Goal: Transaction & Acquisition: Purchase product/service

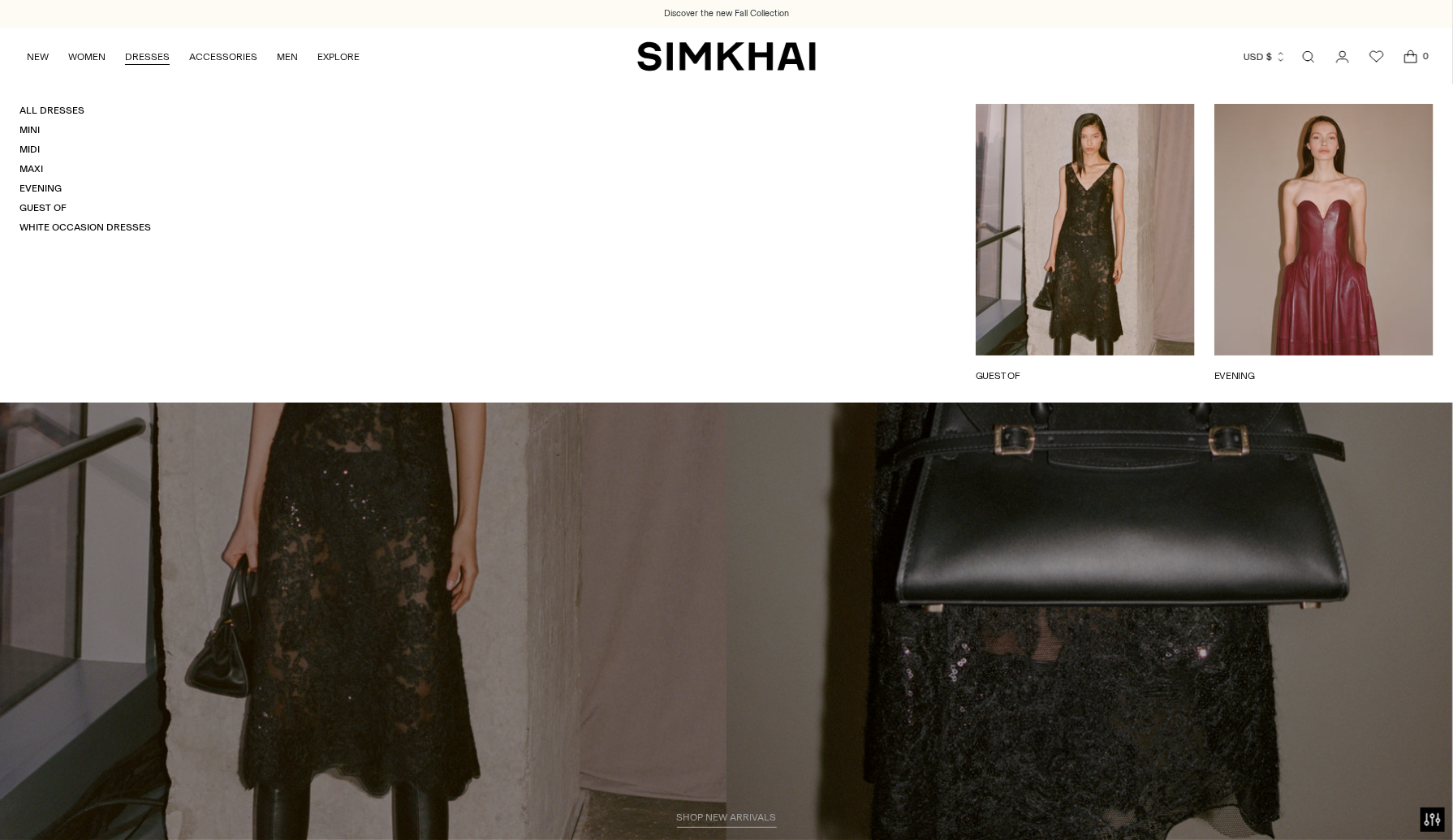
click at [166, 59] on link "DRESSES" at bounding box center [147, 57] width 45 height 36
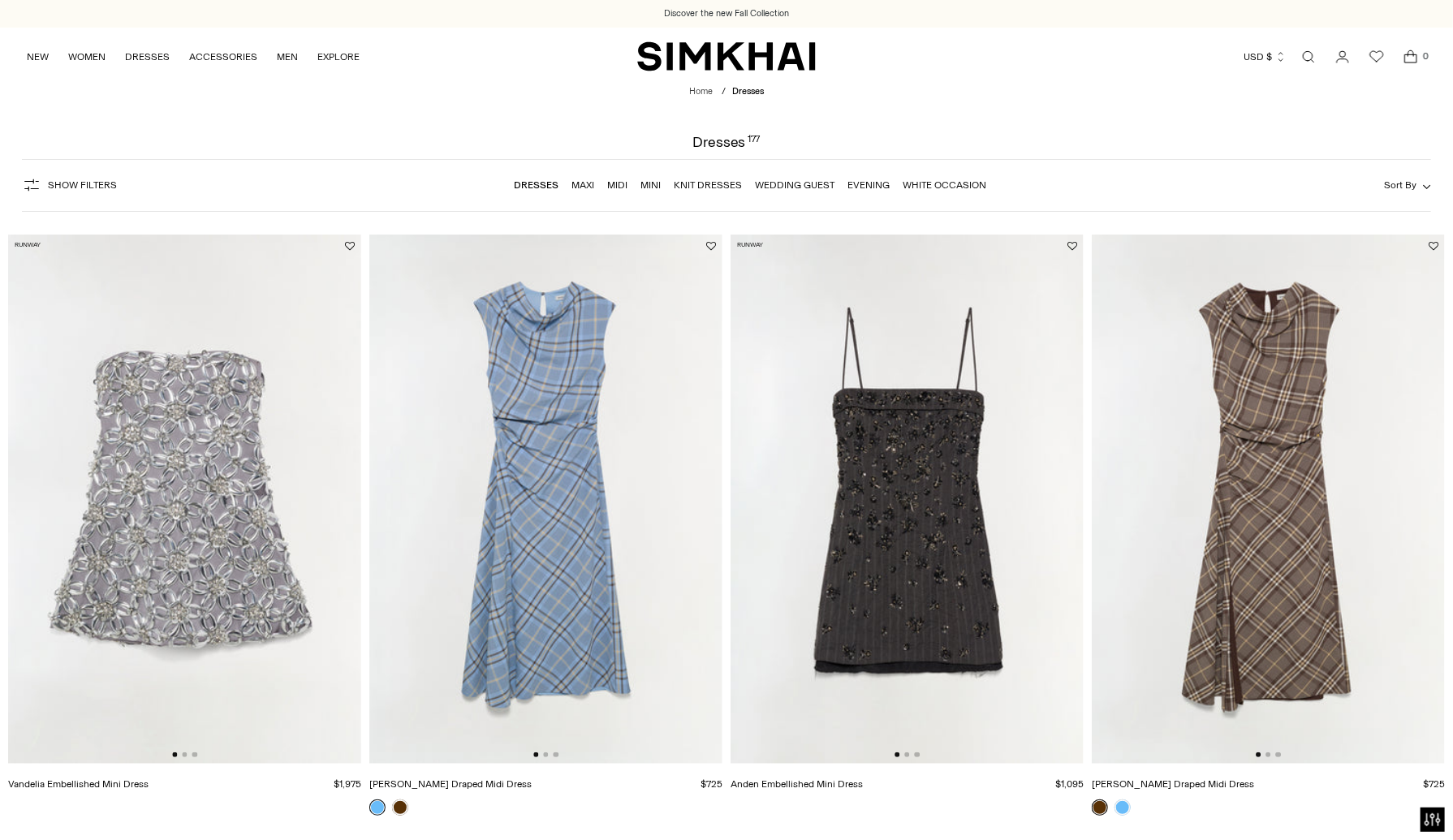
drag, startPoint x: 0, startPoint y: 0, endPoint x: 1464, endPoint y: 129, distance: 1469.7
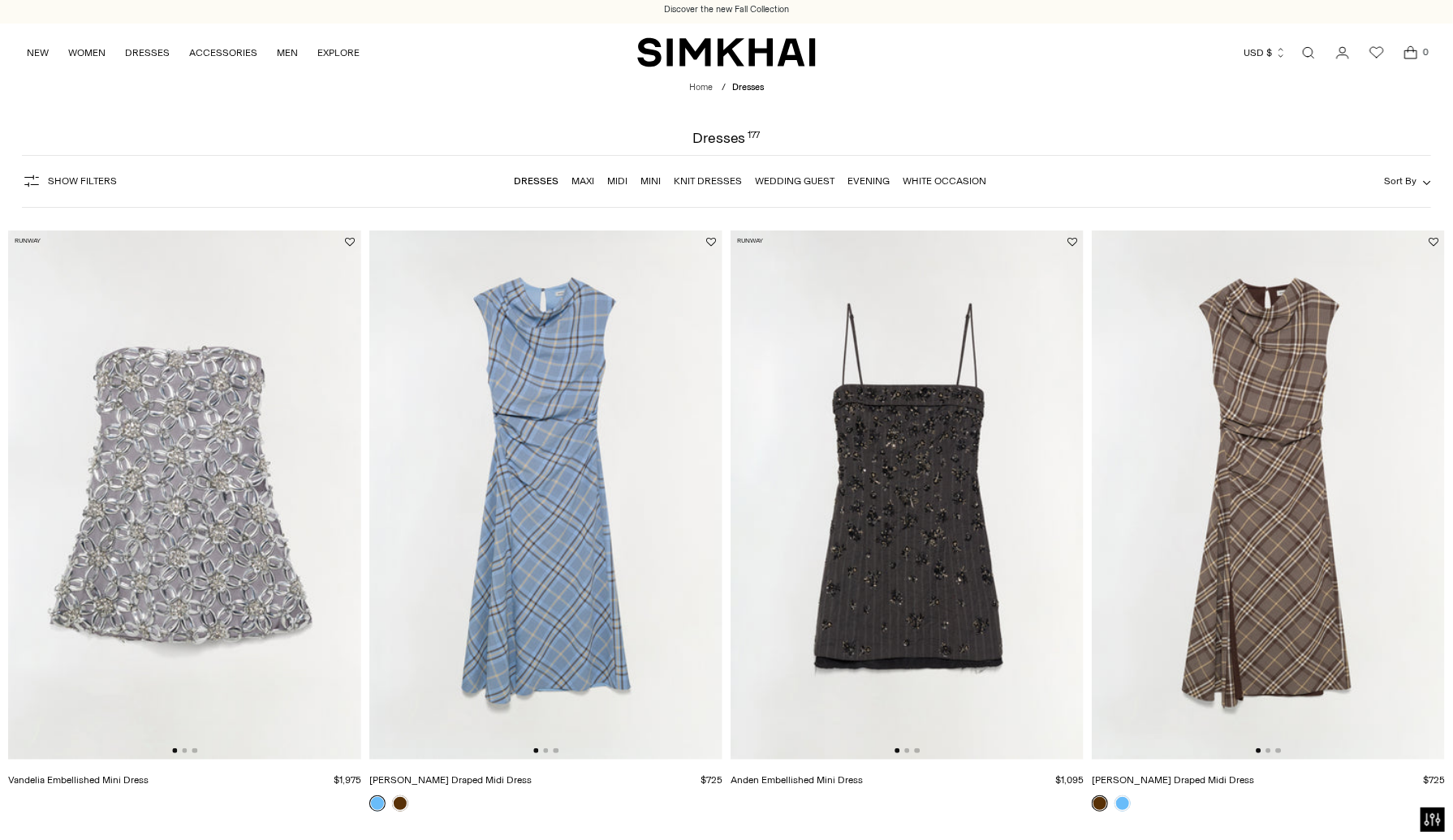
scroll to position [383, 0]
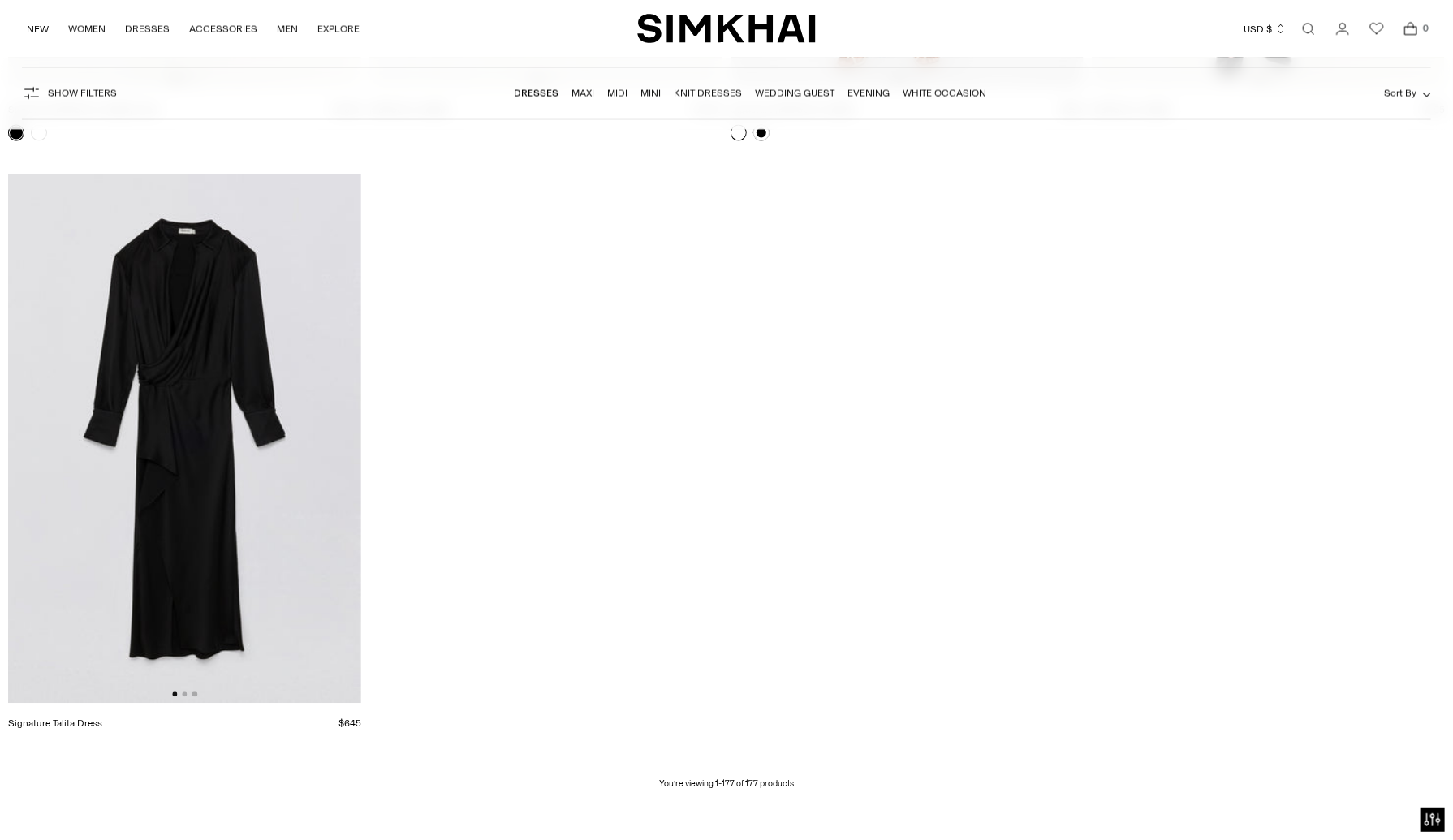
scroll to position [27318, 0]
